Goal: Task Accomplishment & Management: Manage account settings

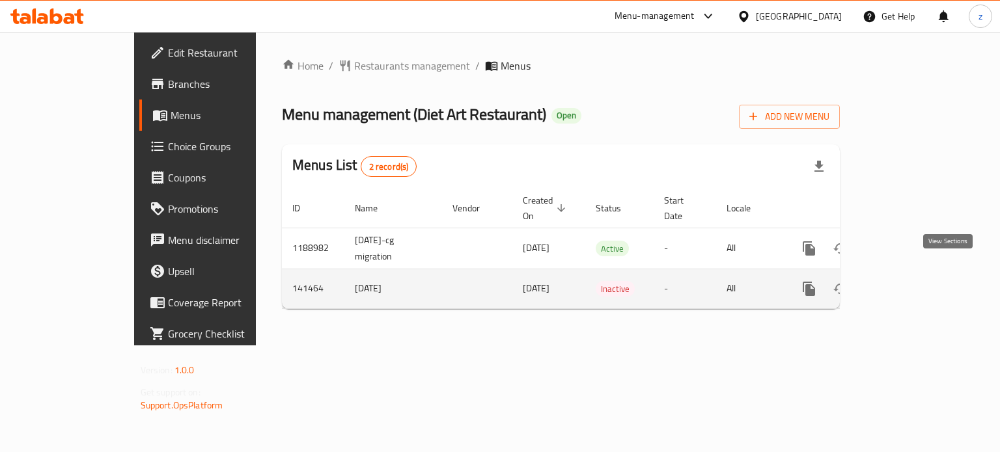
click at [911, 281] on icon "enhanced table" at bounding box center [903, 289] width 16 height 16
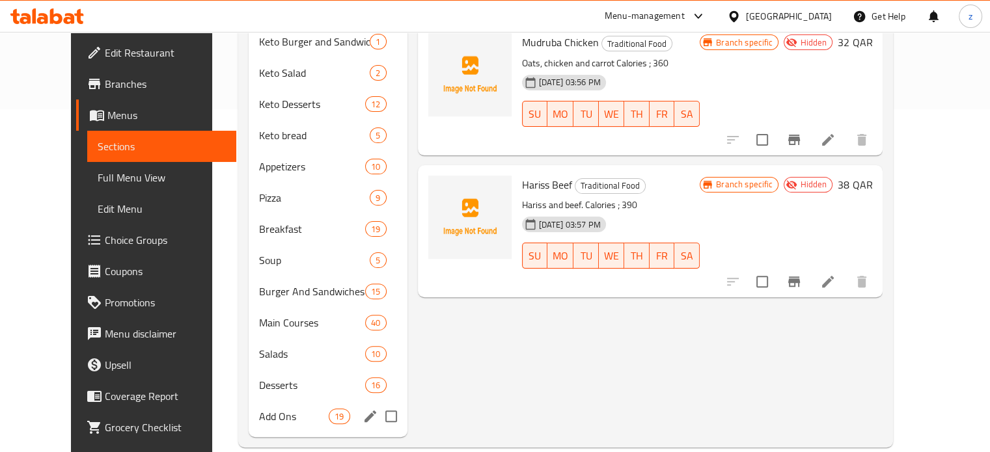
scroll to position [344, 0]
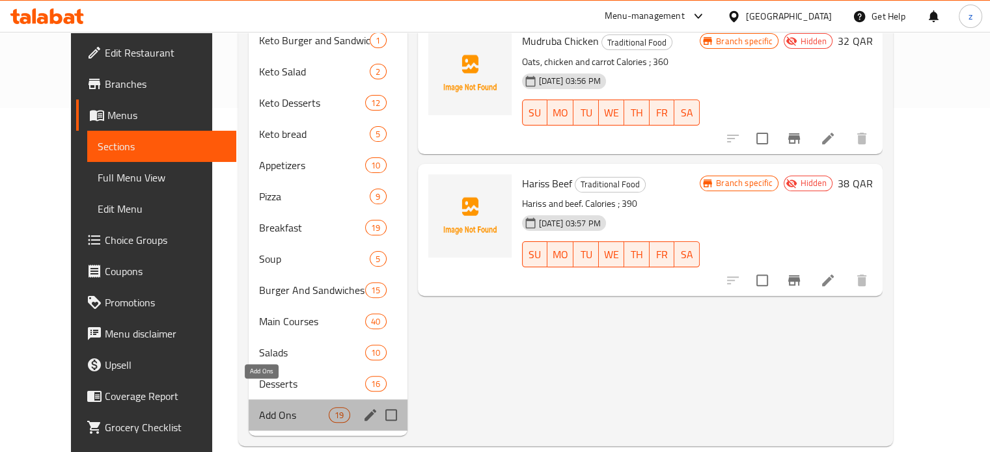
click at [262, 408] on span "Add Ons" at bounding box center [294, 416] width 70 height 16
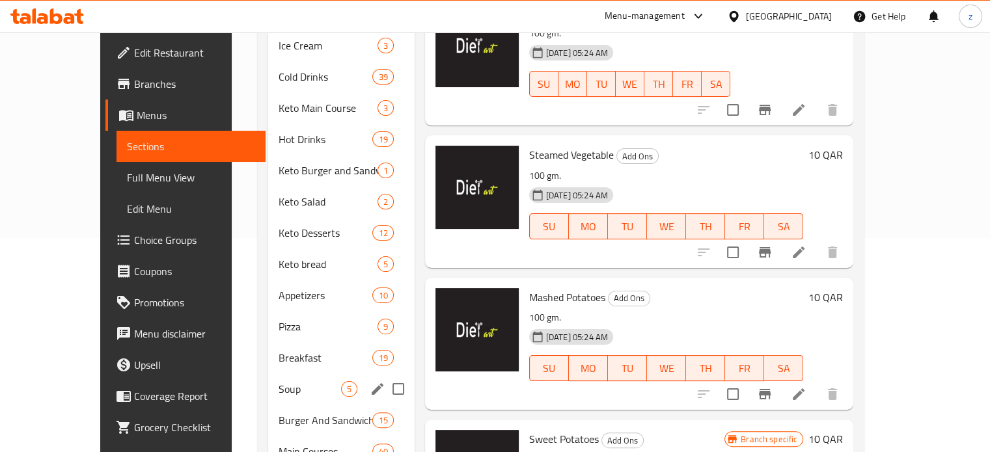
scroll to position [149, 0]
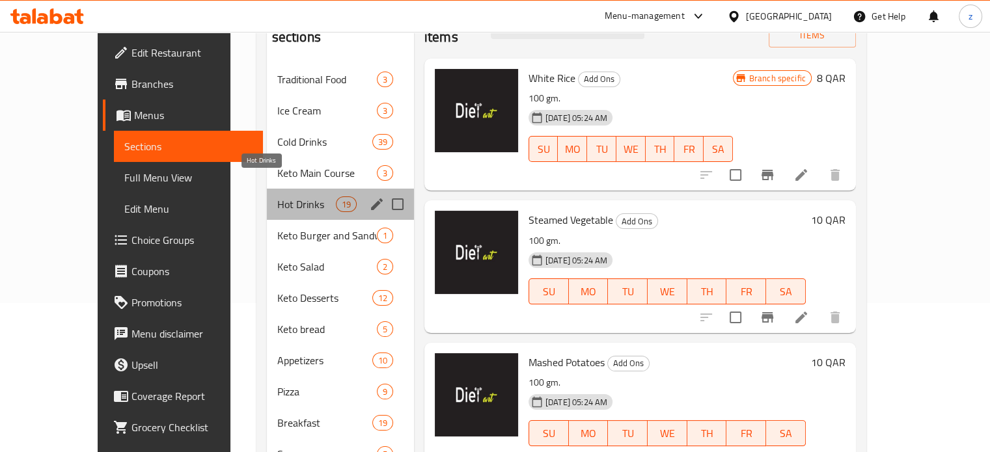
click at [284, 197] on span "Hot Drinks" at bounding box center [306, 205] width 59 height 16
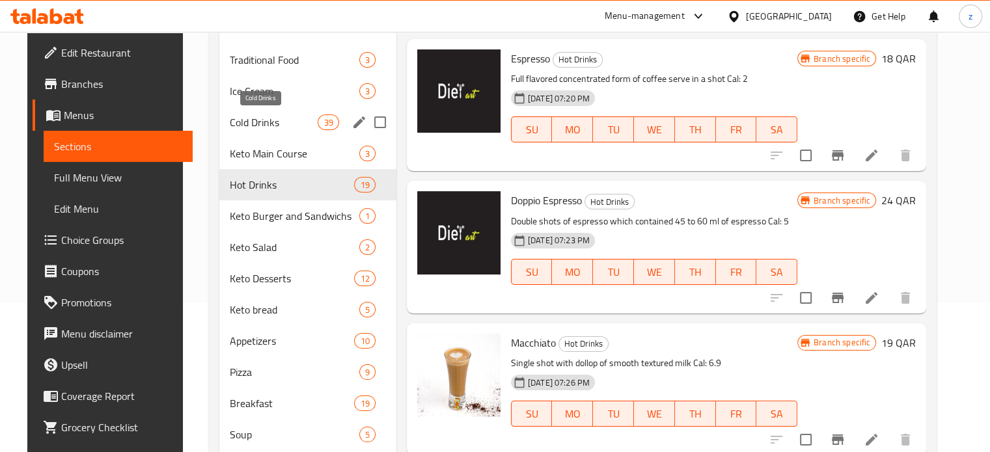
click at [286, 117] on span "Cold Drinks" at bounding box center [274, 123] width 88 height 16
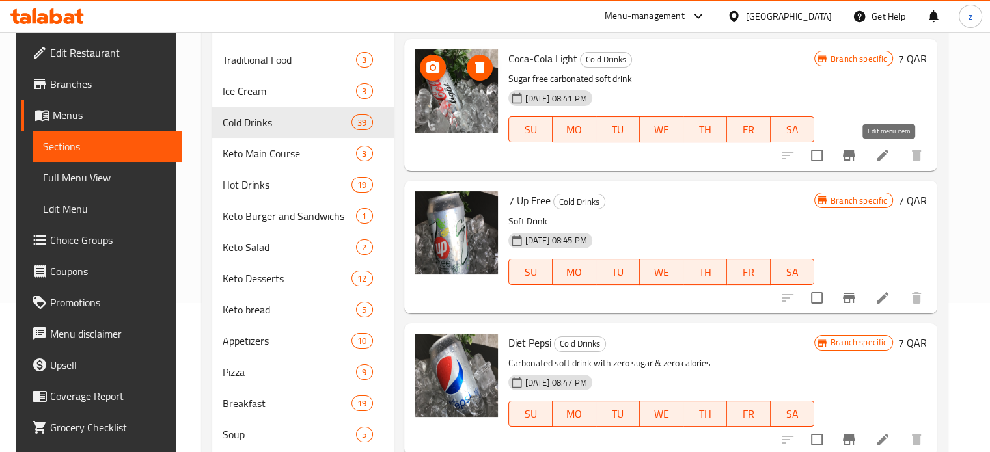
click at [887, 157] on icon at bounding box center [883, 156] width 12 height 12
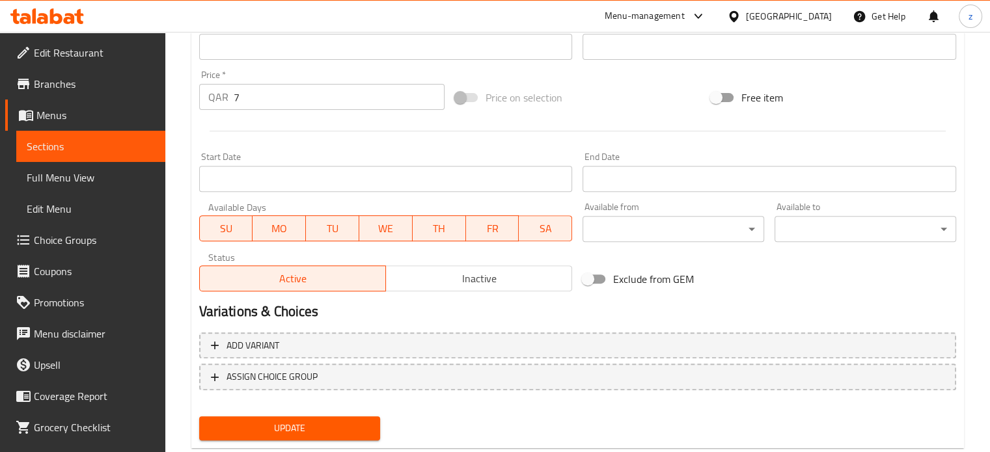
scroll to position [485, 0]
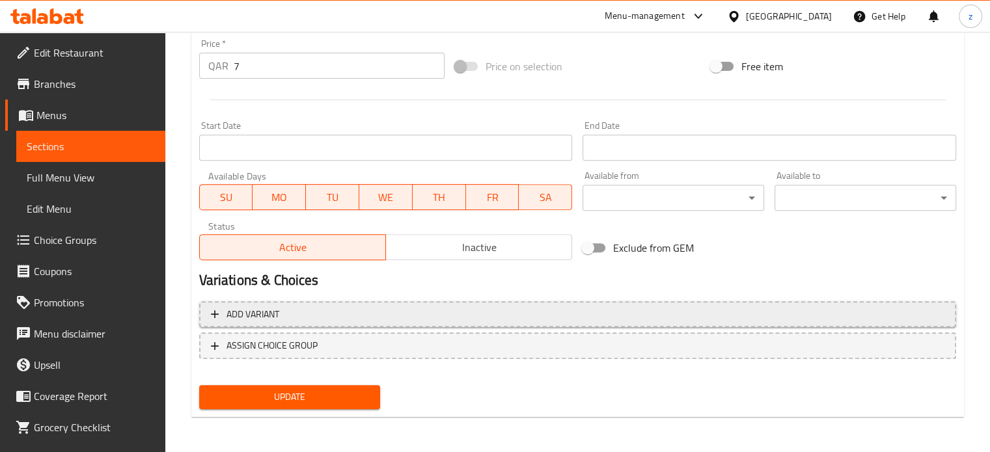
click at [385, 314] on span "Add variant" at bounding box center [578, 315] width 734 height 16
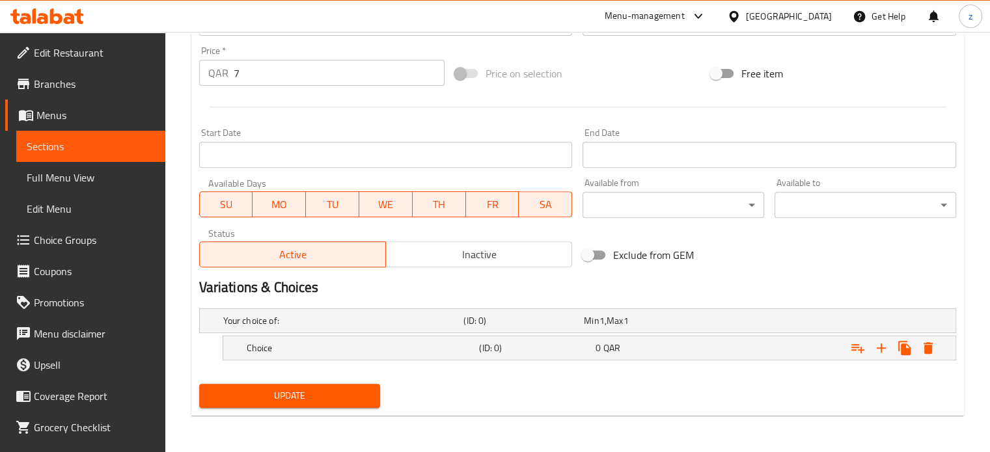
scroll to position [477, 0]
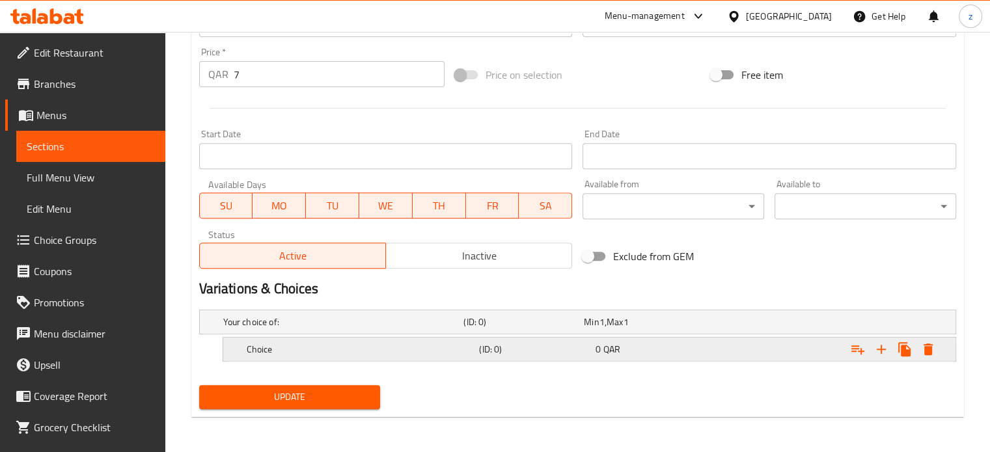
click at [448, 329] on h5 "Choice" at bounding box center [341, 322] width 236 height 13
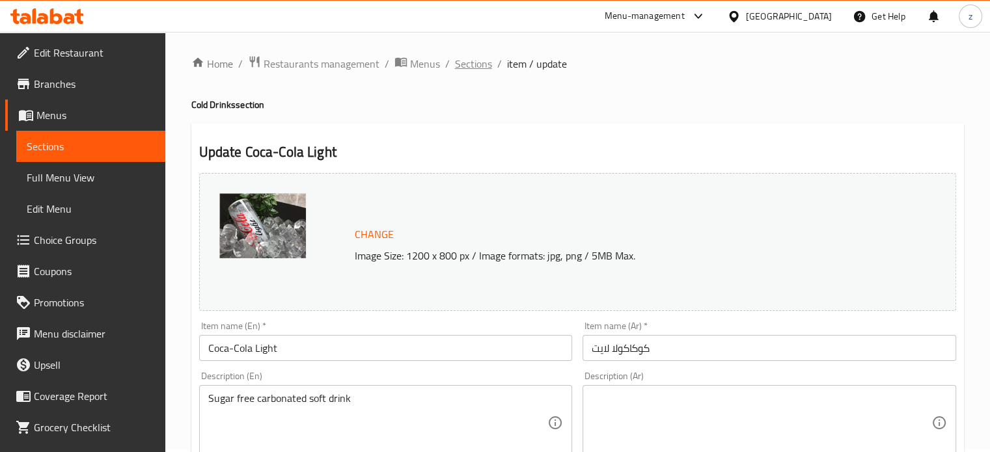
scroll to position [0, 0]
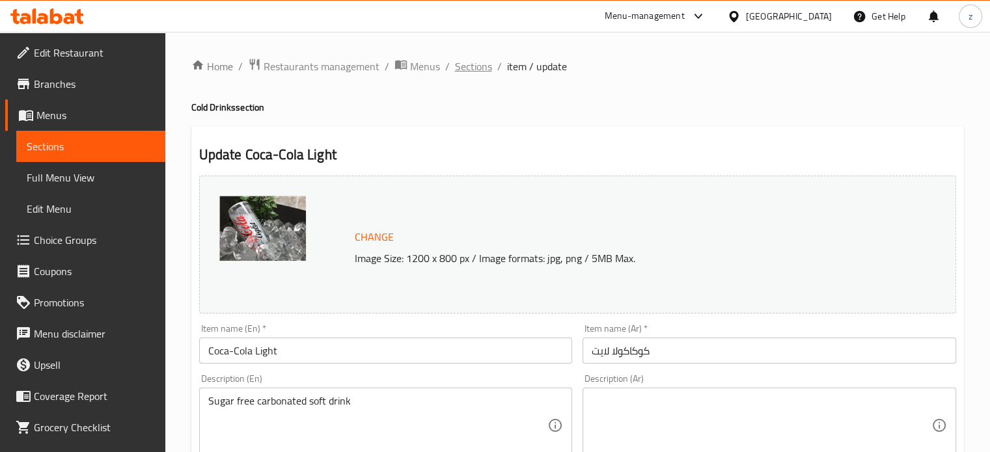
click at [469, 67] on span "Sections" at bounding box center [473, 67] width 37 height 16
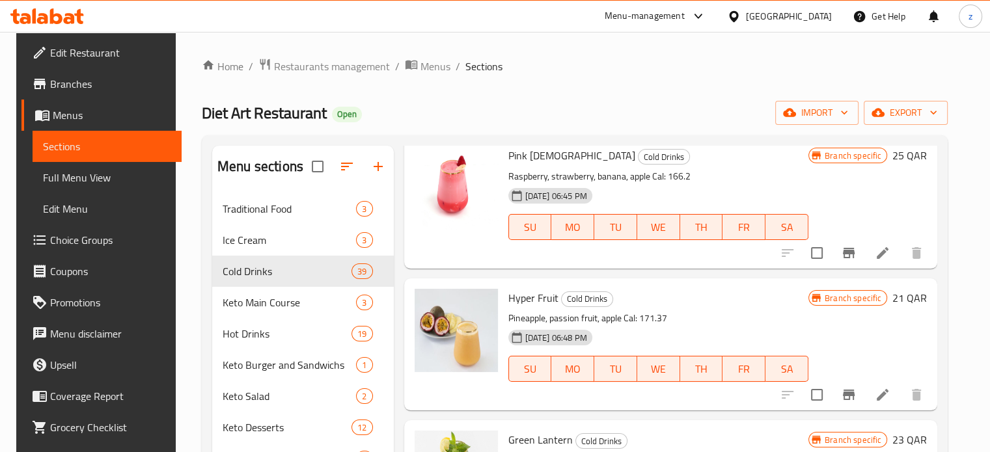
scroll to position [2474, 0]
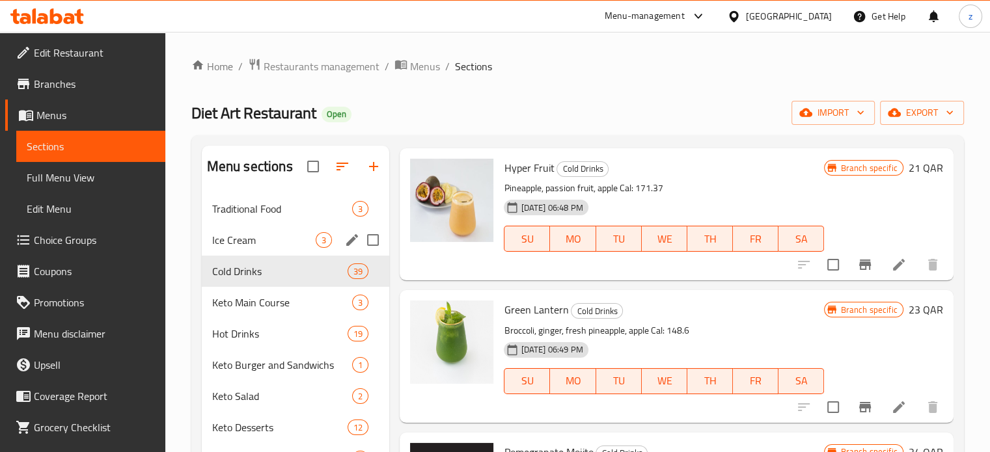
click at [306, 243] on span "Ice Cream" at bounding box center [264, 240] width 104 height 16
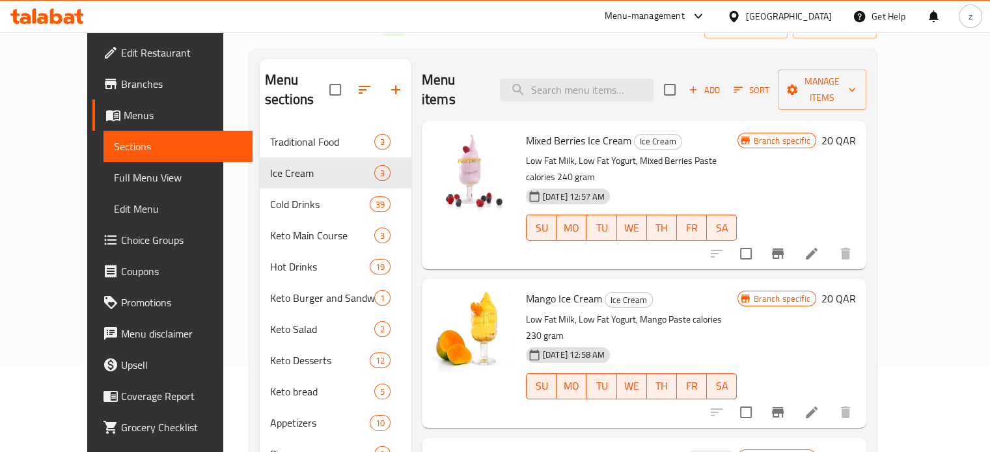
scroll to position [65, 0]
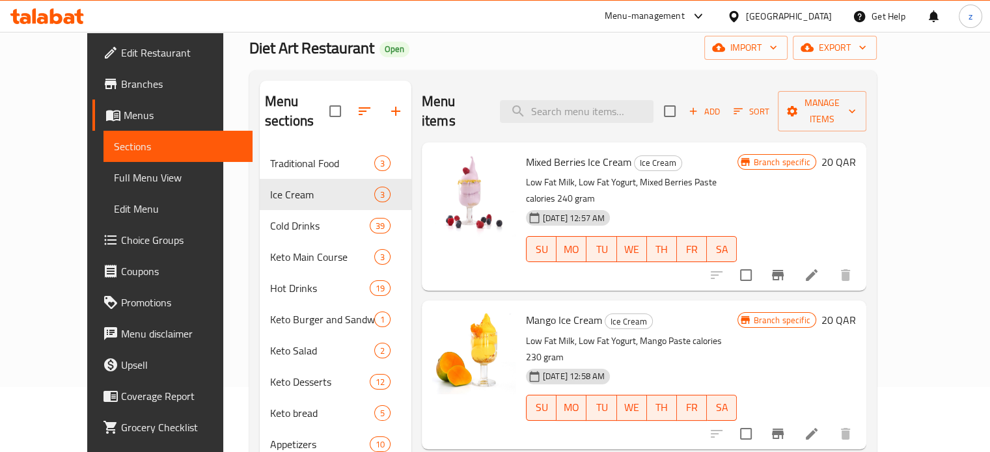
click at [818, 270] on icon at bounding box center [812, 276] width 12 height 12
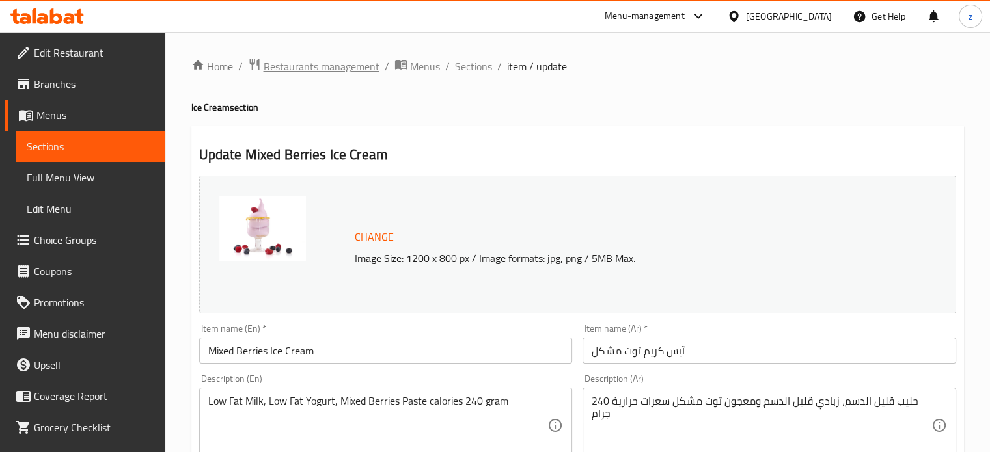
click at [310, 68] on span "Restaurants management" at bounding box center [322, 67] width 116 height 16
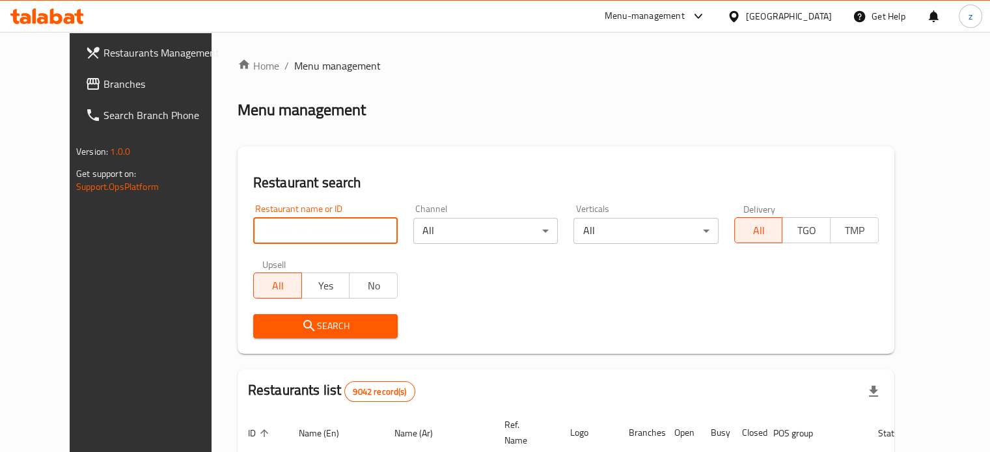
drag, startPoint x: 289, startPoint y: 235, endPoint x: 285, endPoint y: 229, distance: 7.0
click at [289, 235] on input "search" at bounding box center [325, 231] width 145 height 26
type input "Desi House"
click button "Search" at bounding box center [325, 326] width 145 height 24
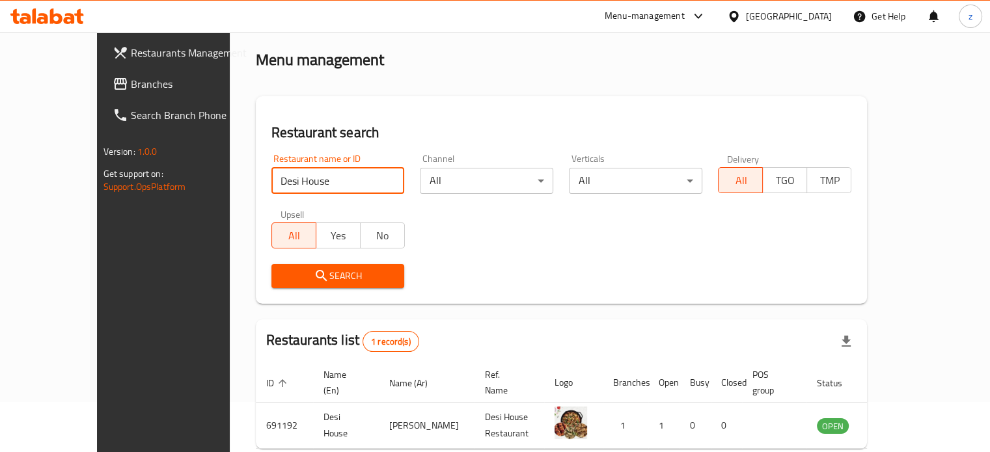
scroll to position [102, 0]
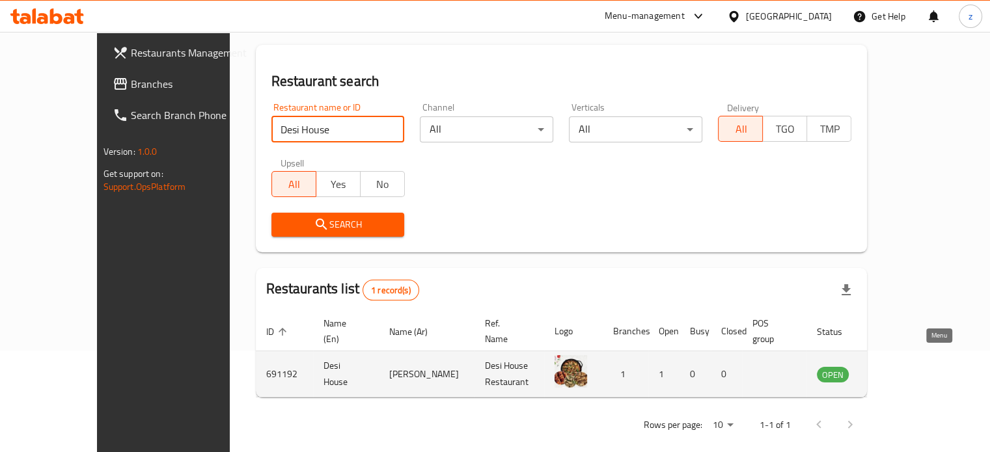
click at [900, 370] on icon "enhanced table" at bounding box center [893, 375] width 14 height 11
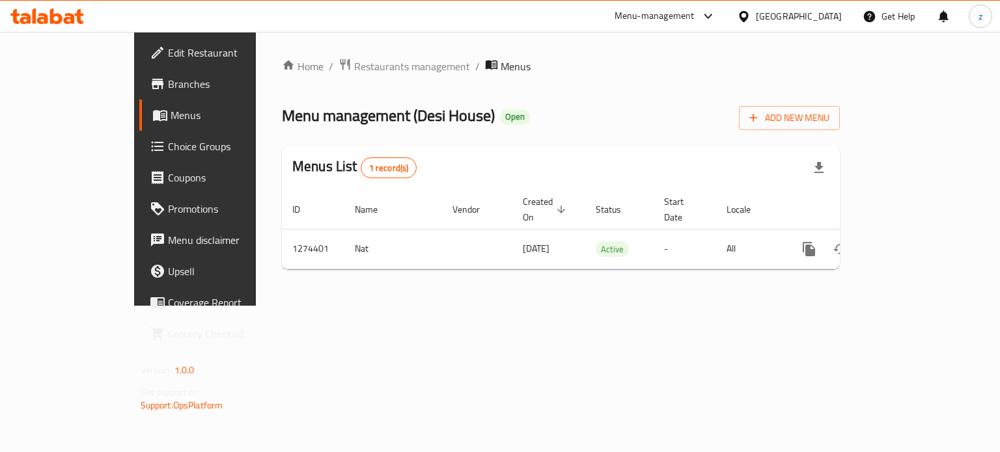
click at [168, 85] on span "Branches" at bounding box center [229, 84] width 123 height 16
